Goal: Transaction & Acquisition: Purchase product/service

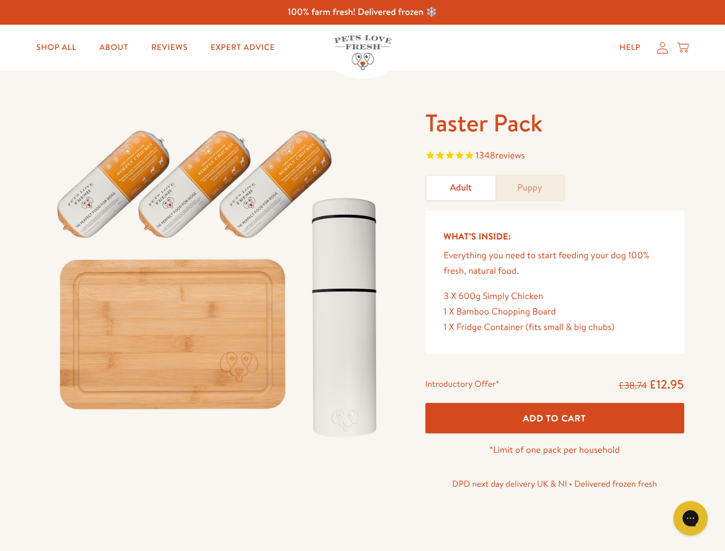
click at [362, 276] on img at bounding box center [219, 278] width 356 height 342
click at [554, 157] on span "1348 reviews" at bounding box center [554, 156] width 259 height 17
click at [554, 476] on p "DPD next day delivery UK & NI • Delivered frozen fresh" at bounding box center [554, 483] width 259 height 15
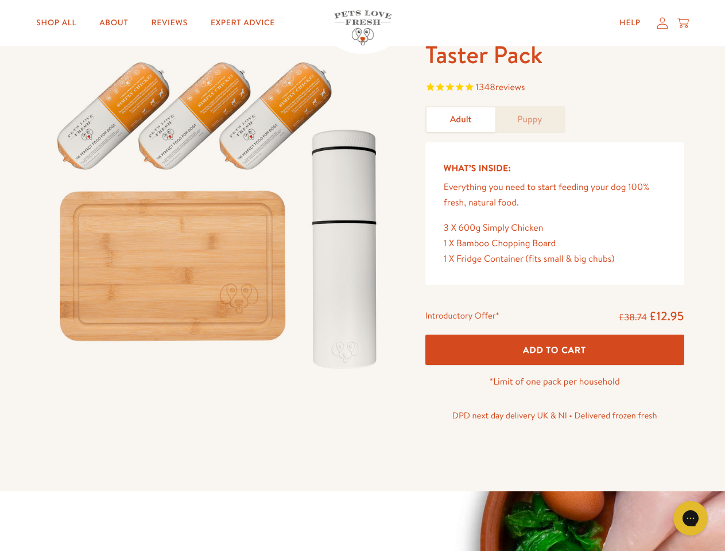
click at [691, 518] on icon "Open gorgias live chat" at bounding box center [690, 518] width 11 height 11
